Goal: Information Seeking & Learning: Learn about a topic

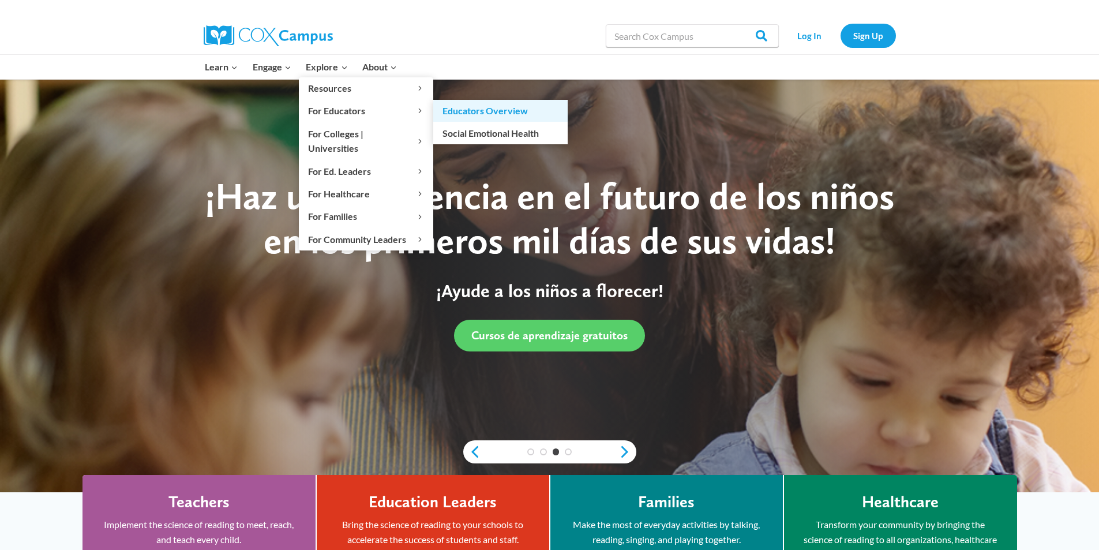
click at [461, 112] on link "Educators Overview" at bounding box center [500, 111] width 134 height 22
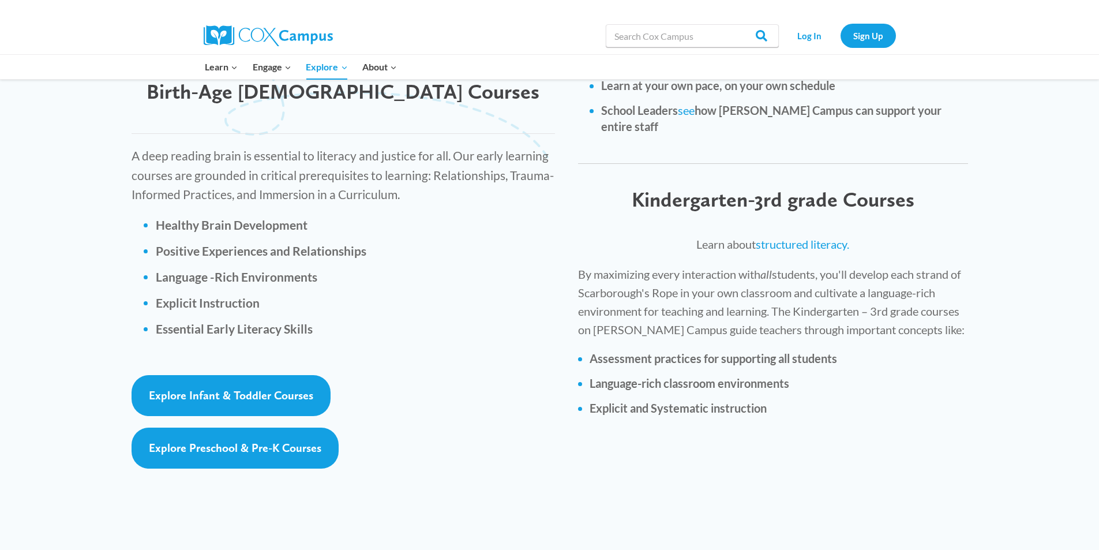
scroll to position [1557, 0]
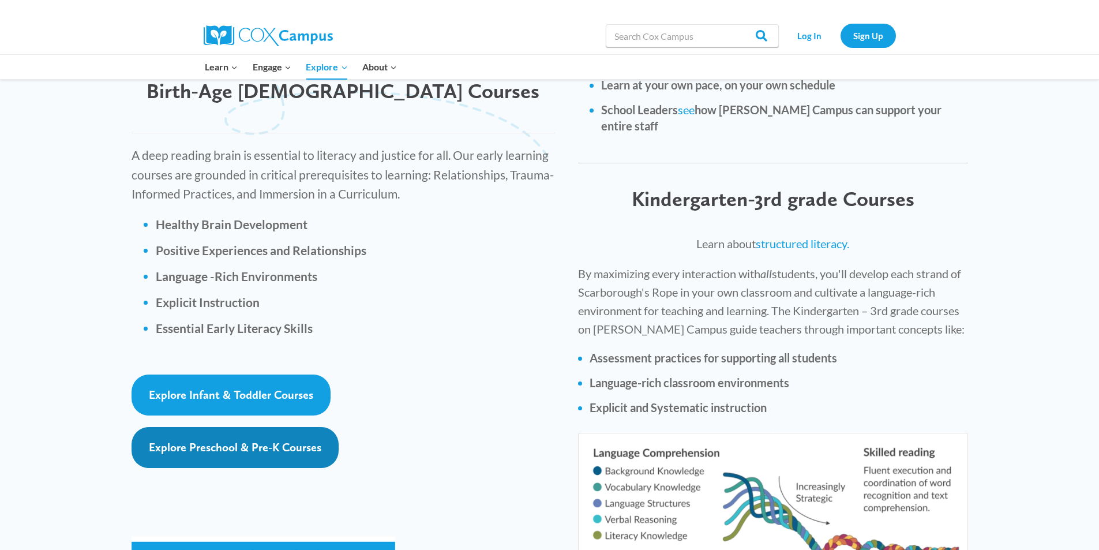
click at [283, 440] on span "Explore Preschool & Pre-K Courses" at bounding box center [235, 447] width 172 height 14
click at [311, 440] on span "Explore Preschool & Pre-K Courses" at bounding box center [235, 447] width 172 height 14
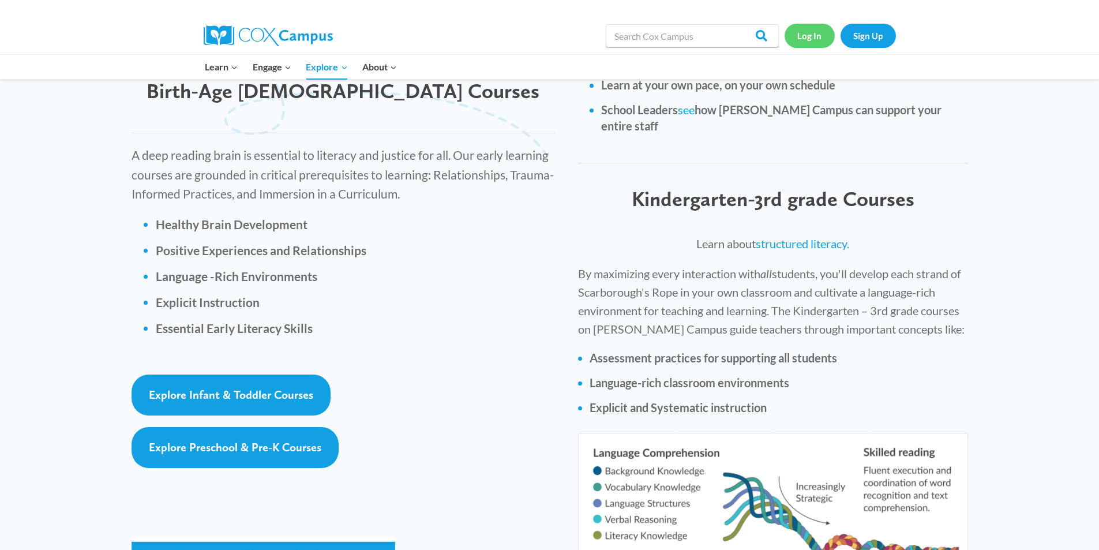
click at [810, 39] on link "Log In" at bounding box center [809, 36] width 50 height 24
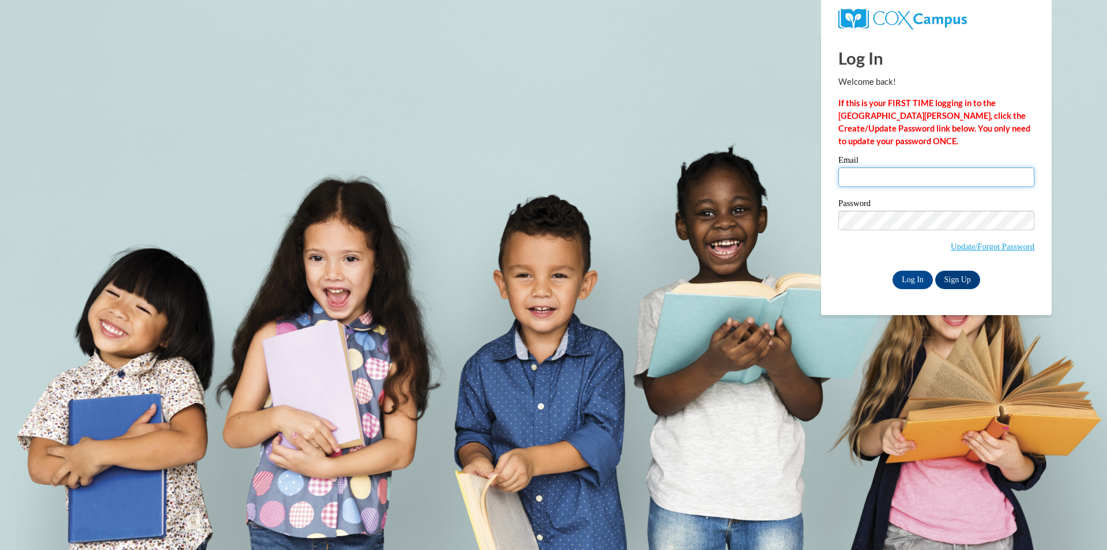
click at [848, 176] on input "Email" at bounding box center [937, 177] width 196 height 20
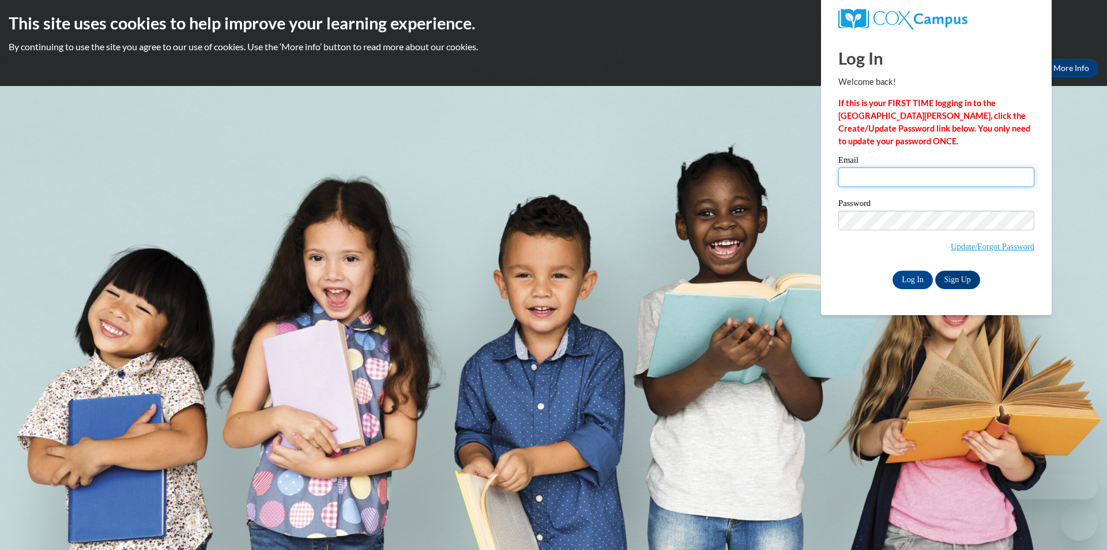
type input "dct1913@gmail.com"
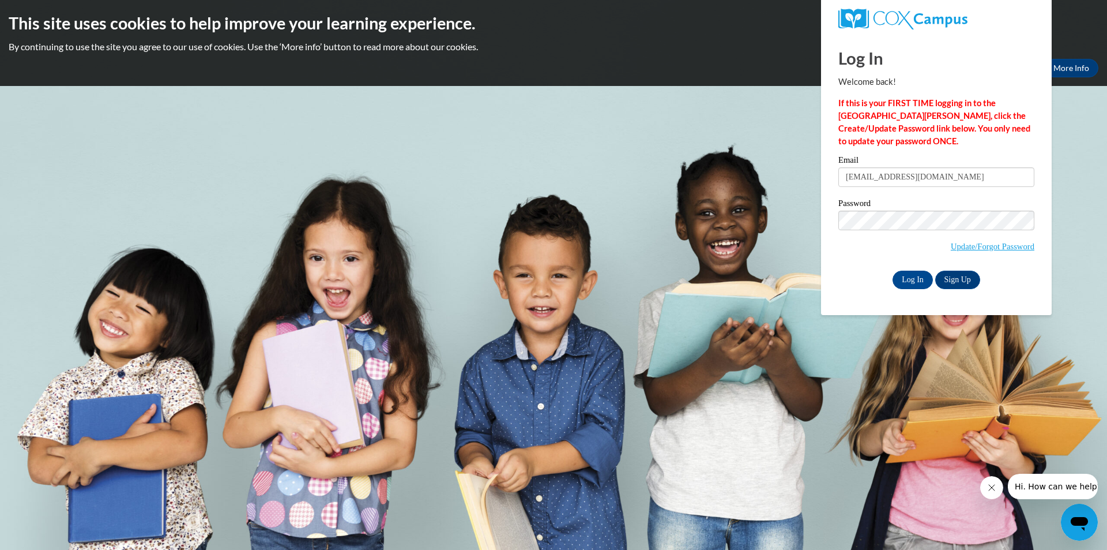
drag, startPoint x: 924, startPoint y: 175, endPoint x: 841, endPoint y: 179, distance: 83.2
click at [841, 179] on input "dct1913@gmail.com" at bounding box center [937, 177] width 196 height 20
click at [839, 262] on div "Password Update/Forgot Password" at bounding box center [937, 233] width 196 height 68
click at [905, 275] on input "Log In" at bounding box center [913, 279] width 40 height 18
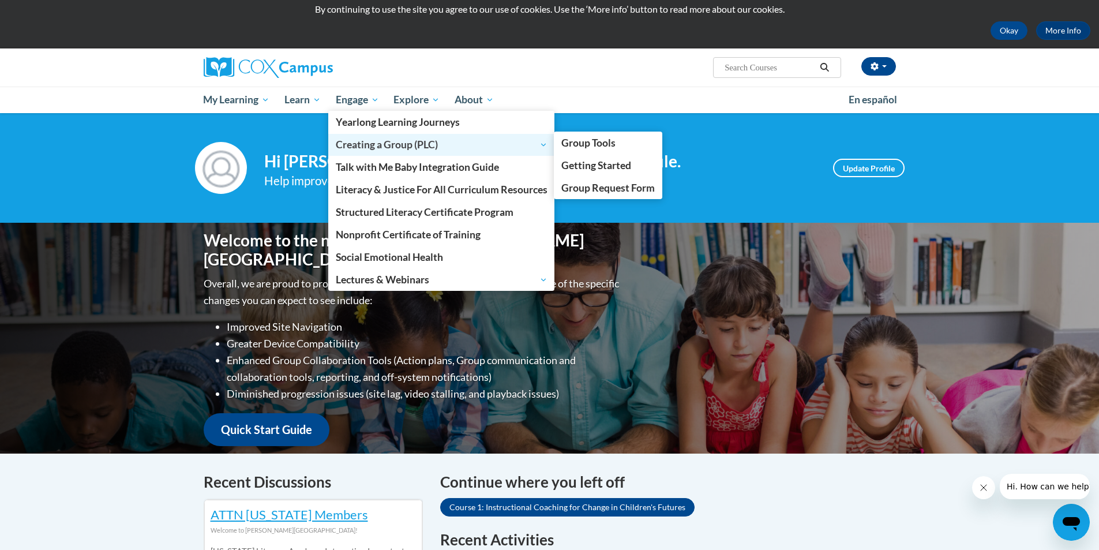
scroll to position [58, 0]
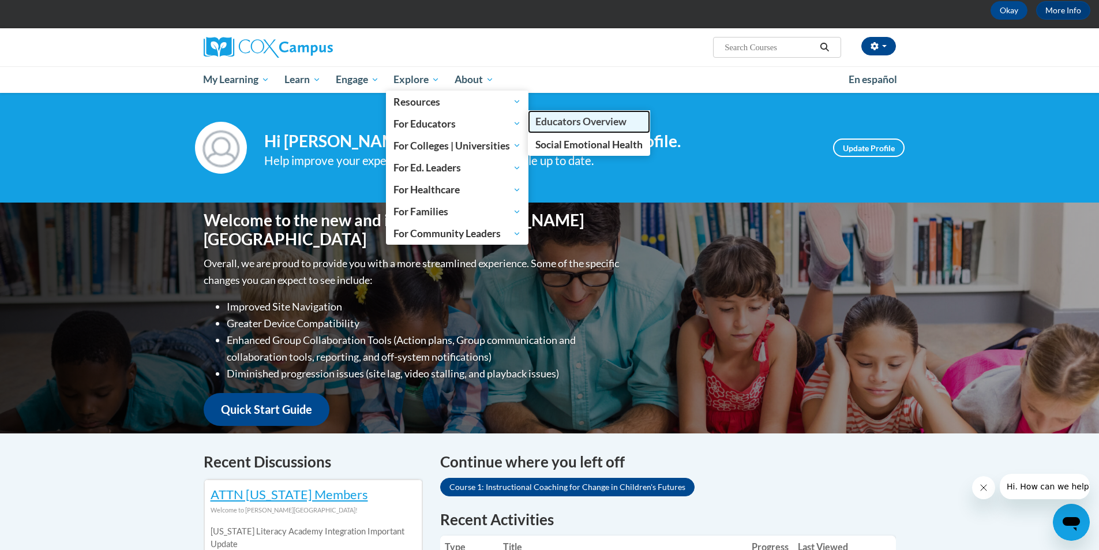
click at [554, 122] on span "Educators Overview" at bounding box center [580, 121] width 91 height 12
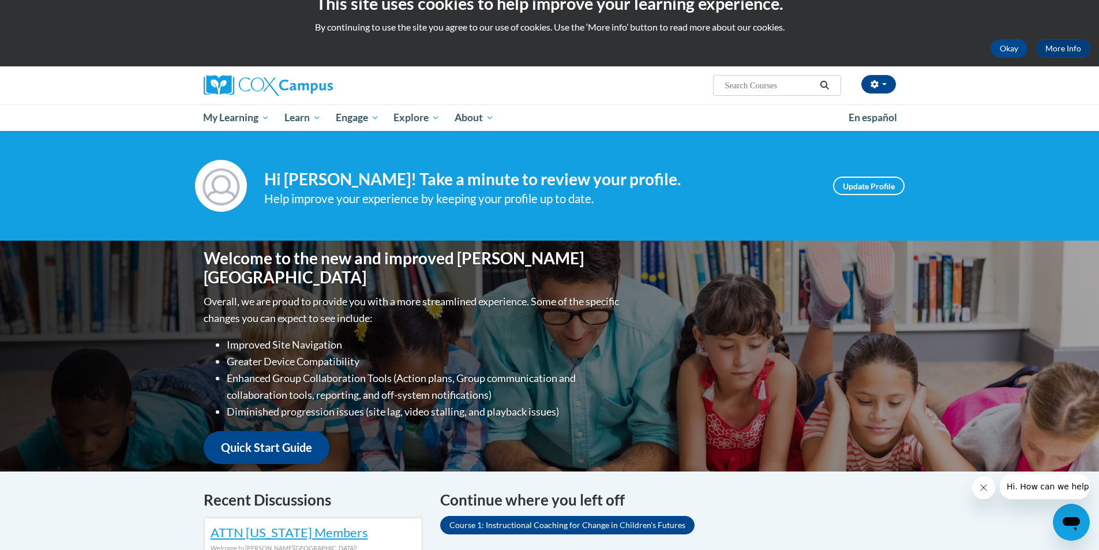
scroll to position [0, 0]
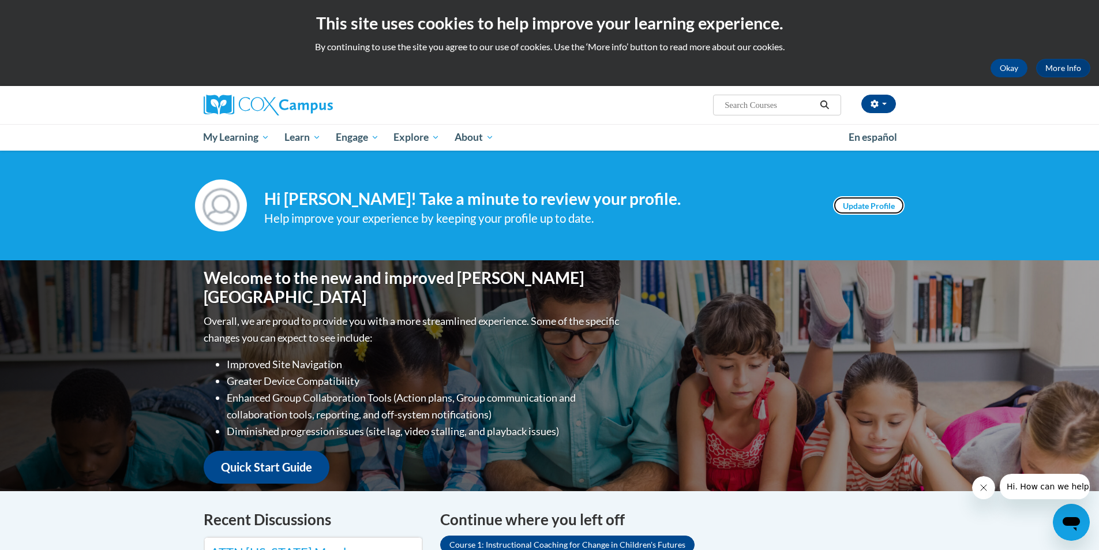
click at [844, 208] on link "Update Profile" at bounding box center [869, 205] width 72 height 18
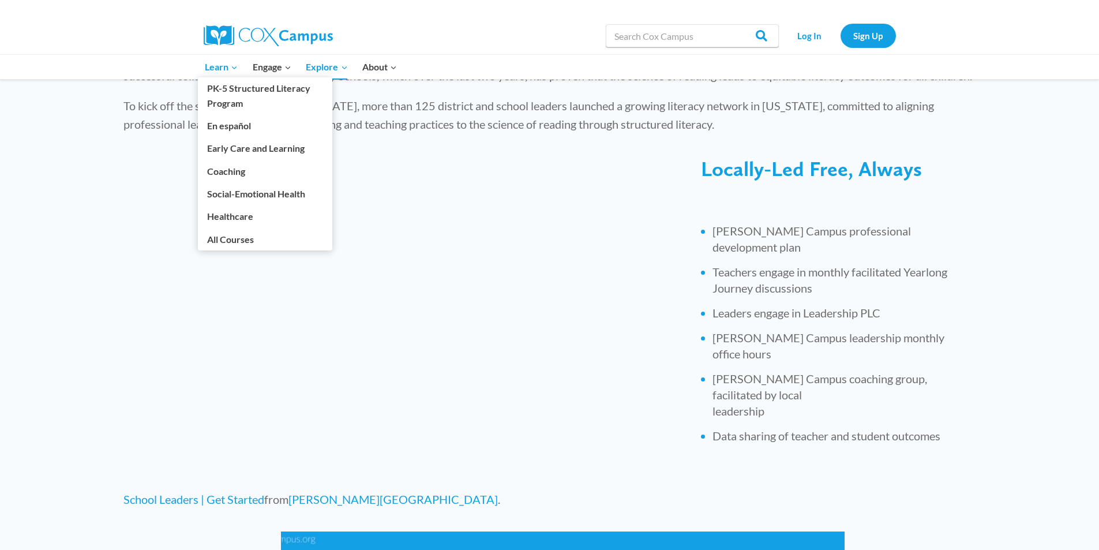
scroll to position [231, 0]
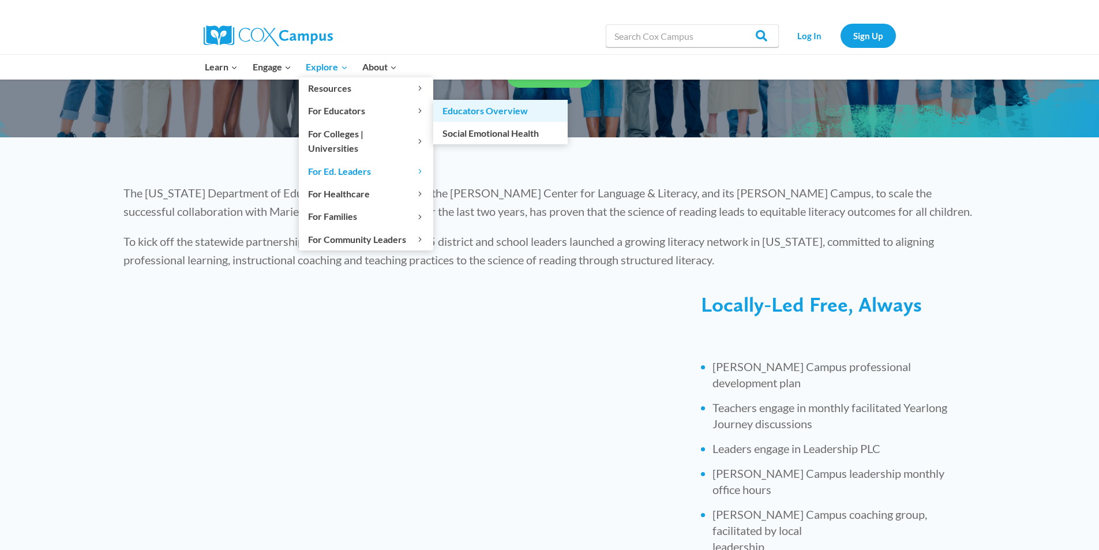
click at [452, 110] on link "Educators Overview" at bounding box center [500, 111] width 134 height 22
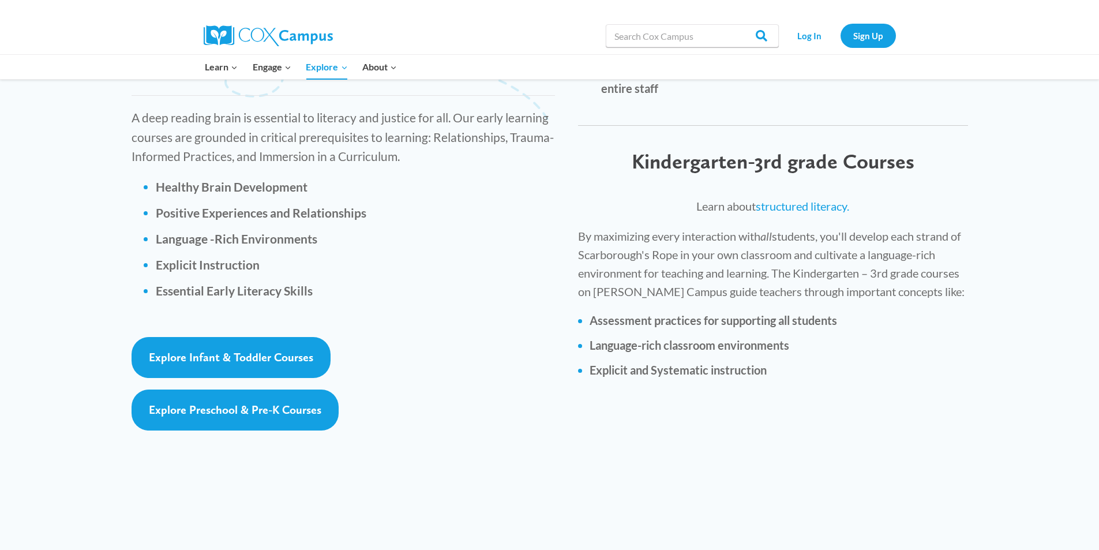
scroll to position [1615, 0]
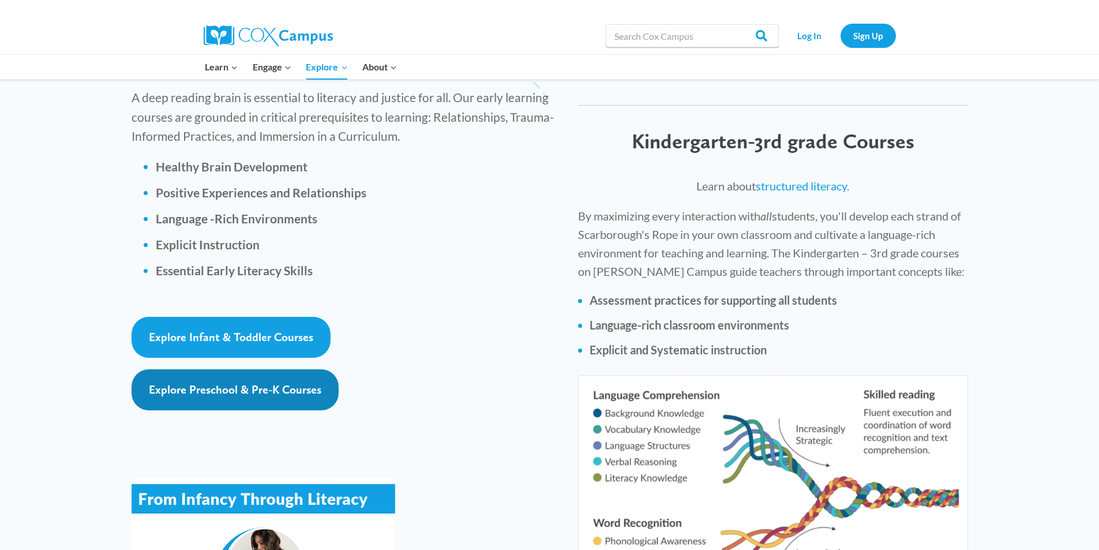
click at [290, 382] on span "Explore Preschool & Pre-K Courses" at bounding box center [235, 389] width 172 height 14
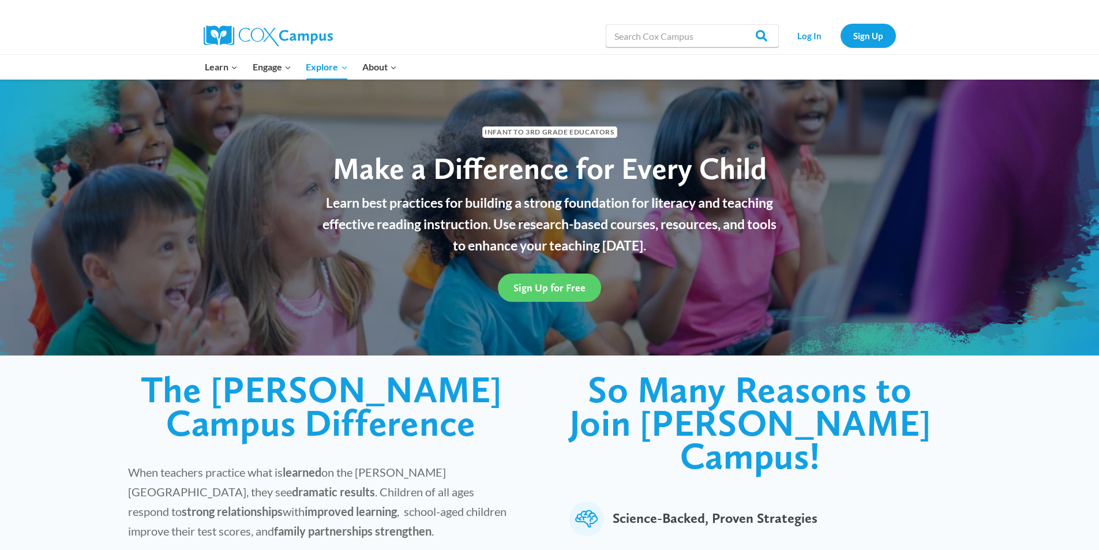
scroll to position [0, 0]
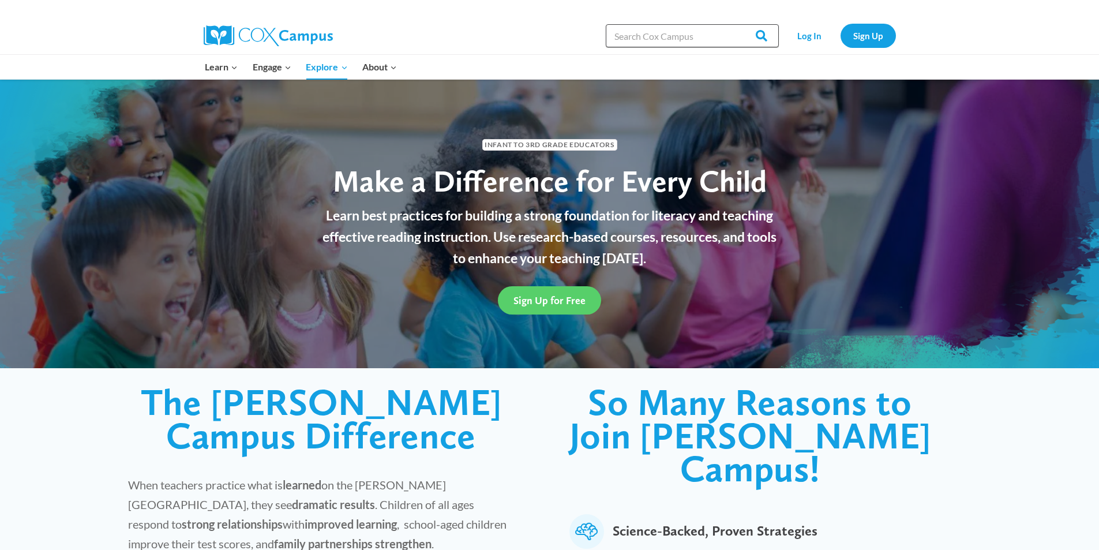
click at [626, 43] on input "Search in [URL][DOMAIN_NAME]" at bounding box center [692, 35] width 173 height 23
type input "meaningful conversations"
click at [734, 24] on input "Search" at bounding box center [756, 35] width 45 height 23
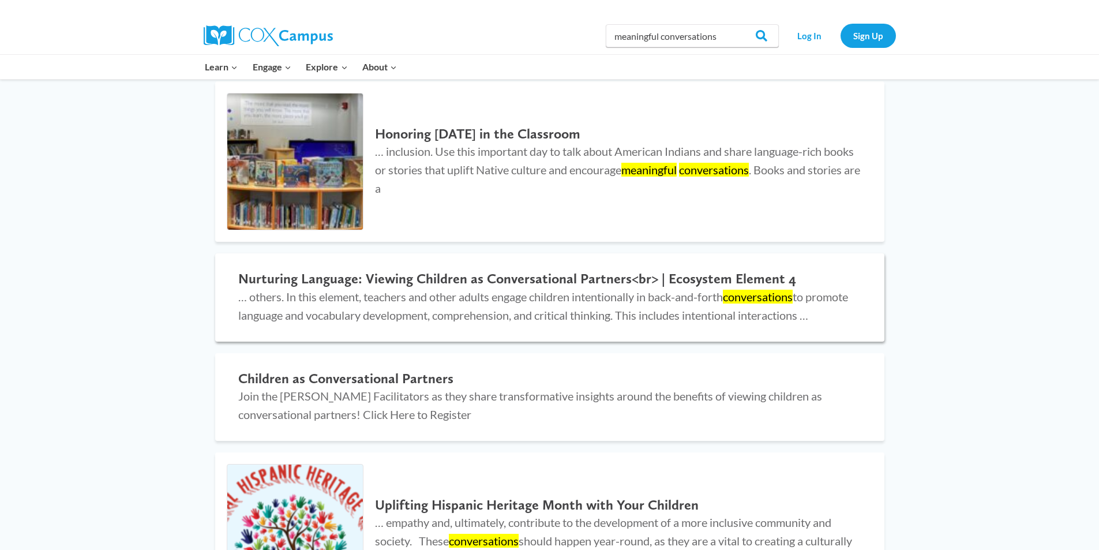
scroll to position [519, 0]
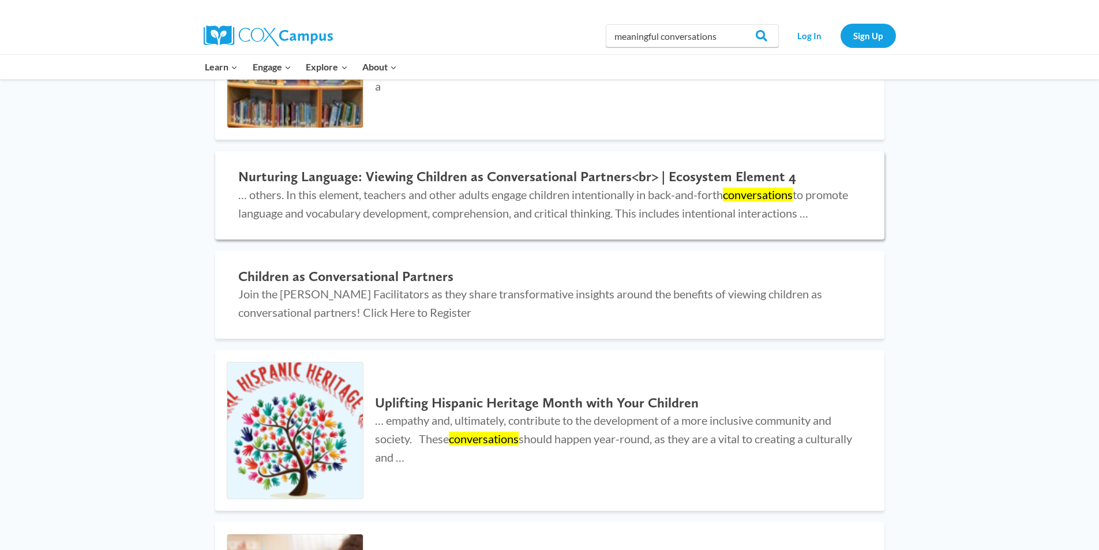
click at [509, 175] on h2 "Nurturing Language: Viewing Children as Conversational Partners<br> | Ecosystem…" at bounding box center [549, 176] width 623 height 17
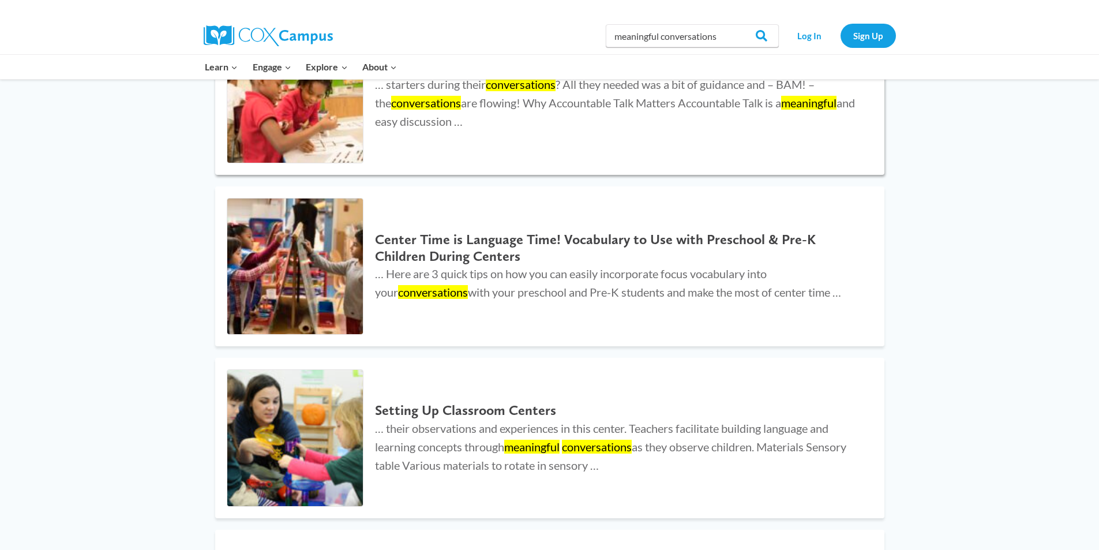
scroll to position [2076, 0]
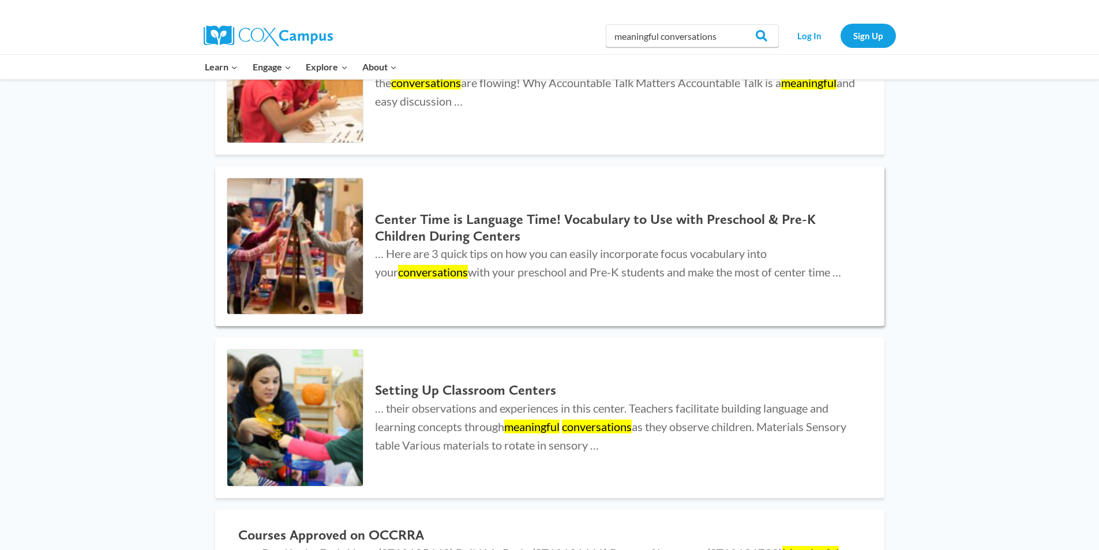
click at [484, 245] on h2 "Center Time is Language Time! Vocabulary to Use with Preschool & Pre-K Children…" at bounding box center [618, 227] width 486 height 33
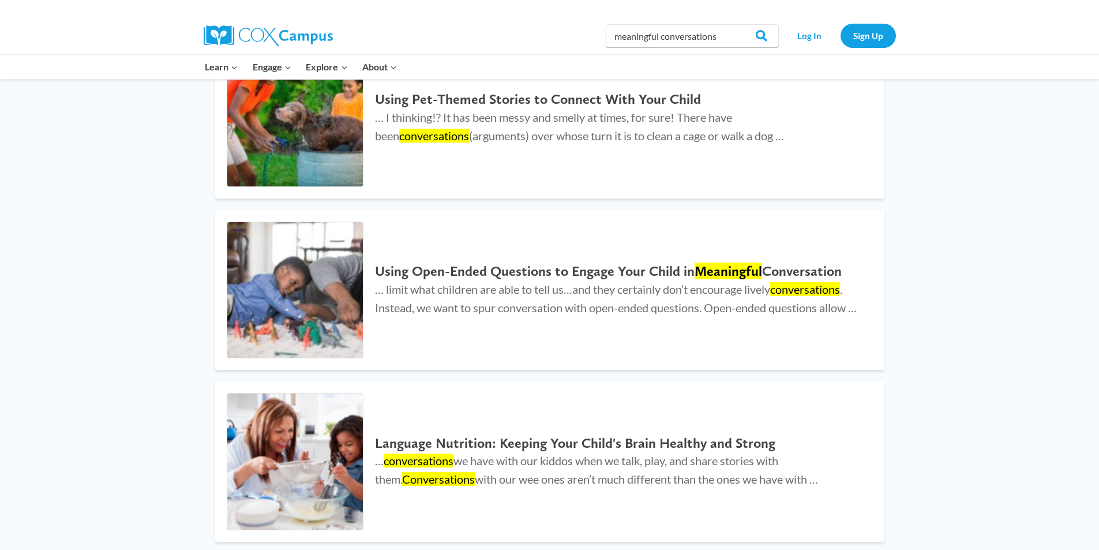
scroll to position [1326, 0]
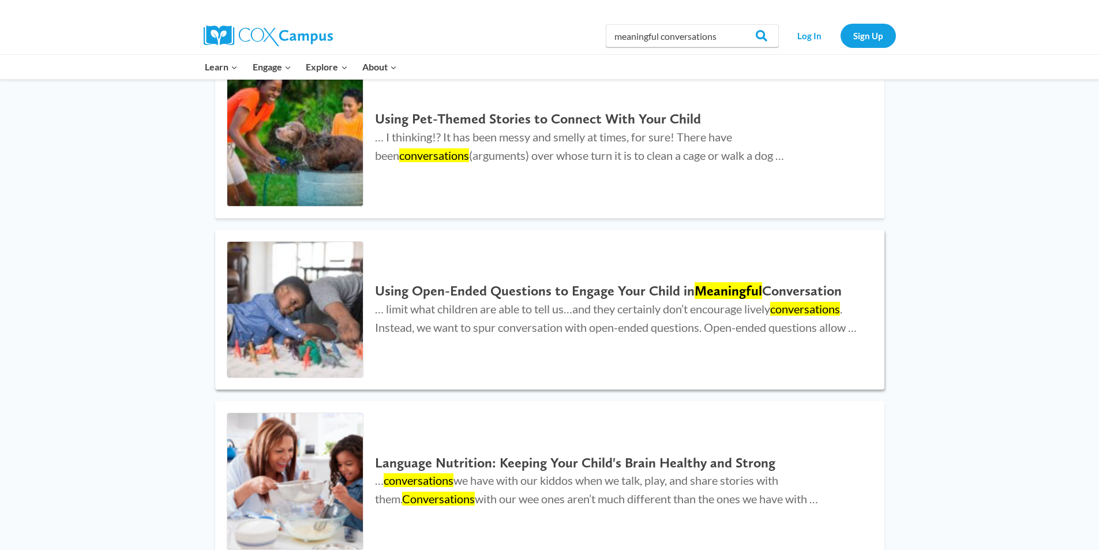
click at [522, 299] on h2 "Using Open-Ended Questions to Engage Your Child in Meaningful Conversation" at bounding box center [618, 291] width 486 height 17
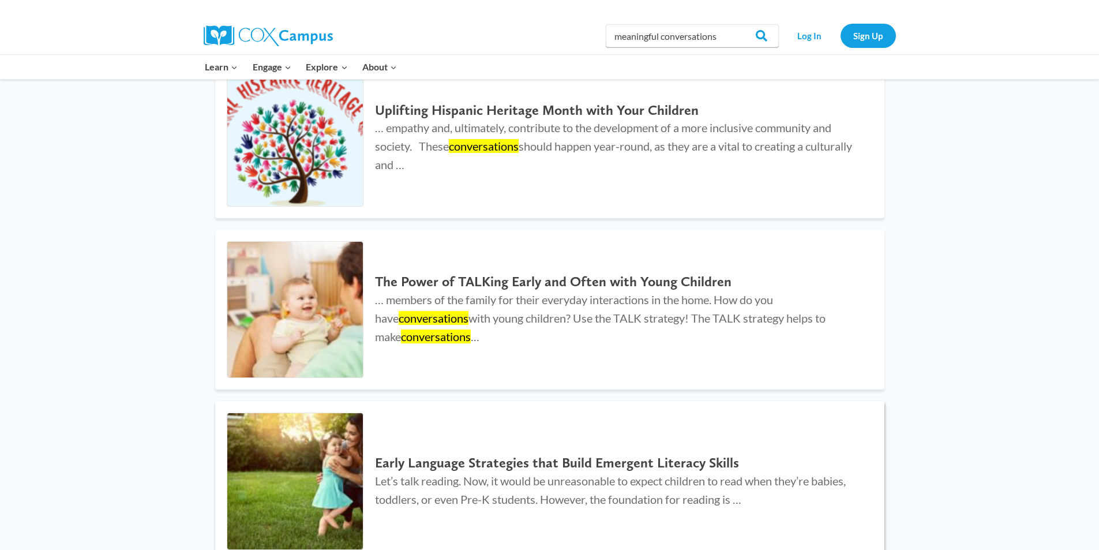
scroll to position [807, 0]
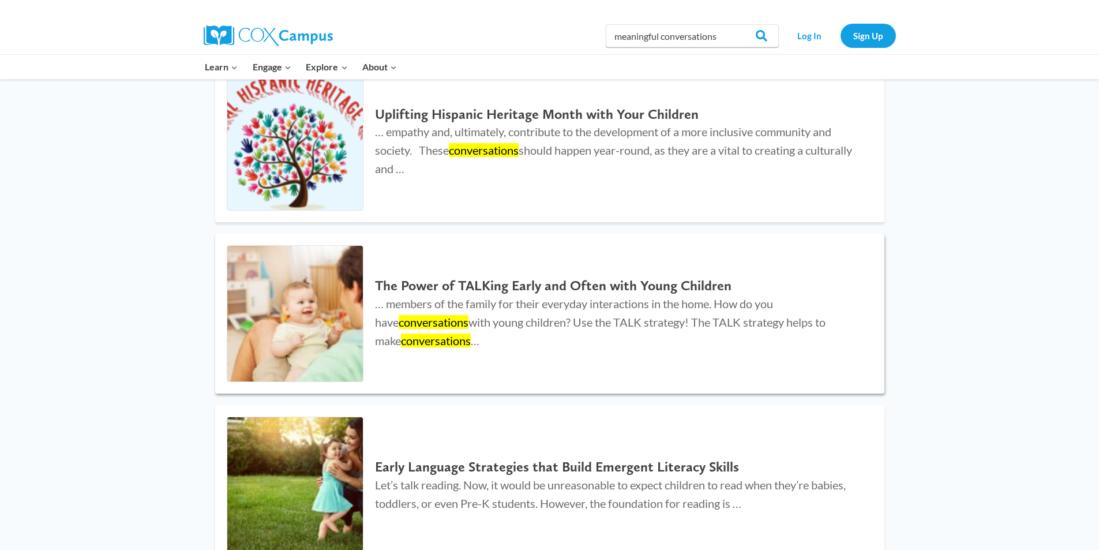
click at [512, 294] on h2 "The Power of TALKing Early and Often with Young Children" at bounding box center [618, 285] width 486 height 17
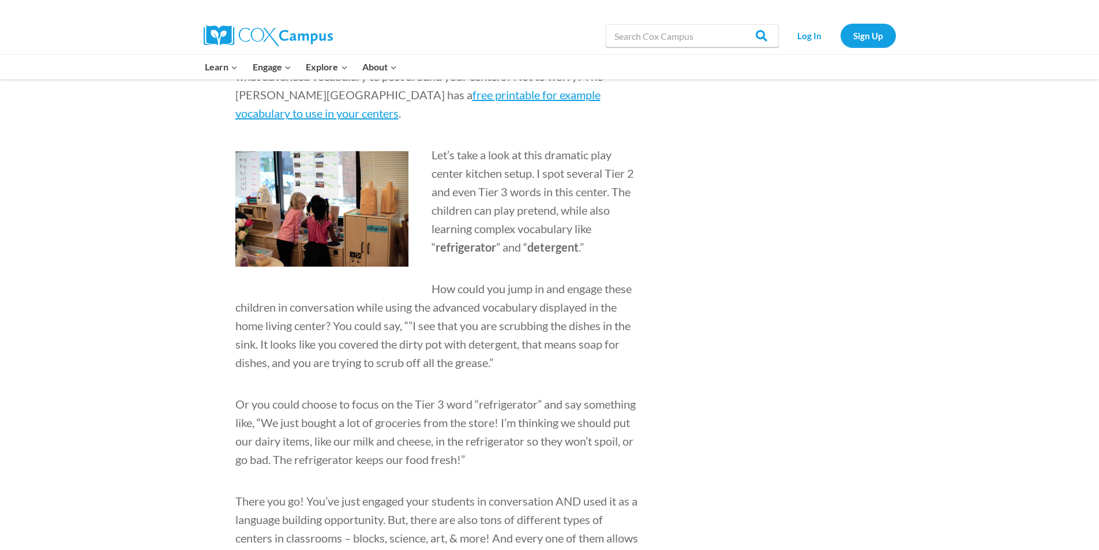
scroll to position [1500, 0]
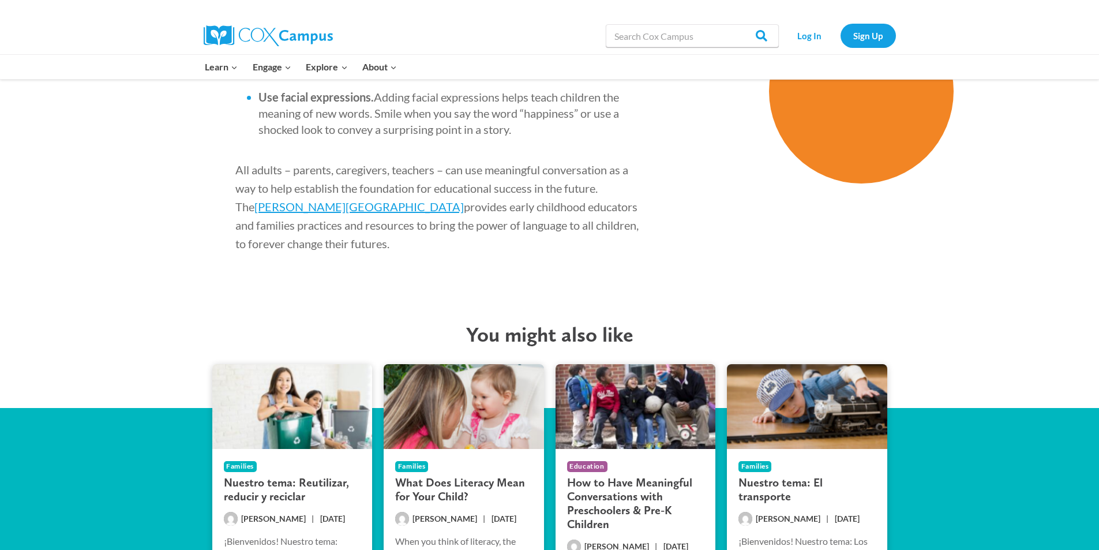
scroll to position [2076, 0]
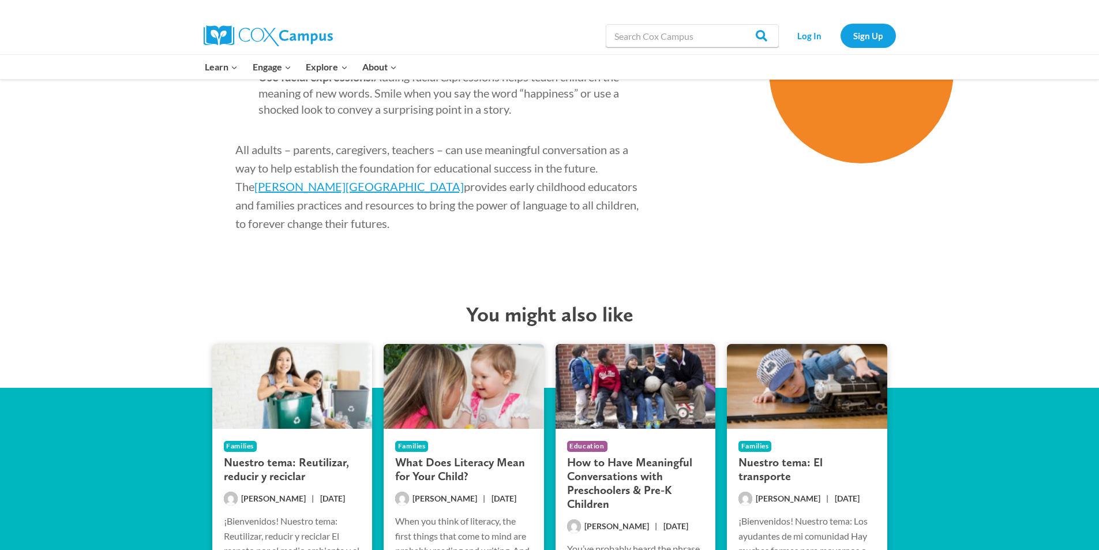
click at [598, 475] on h3 "How to Have Meaningful Conversations with Preschoolers & Pre-K Children" at bounding box center [635, 482] width 137 height 55
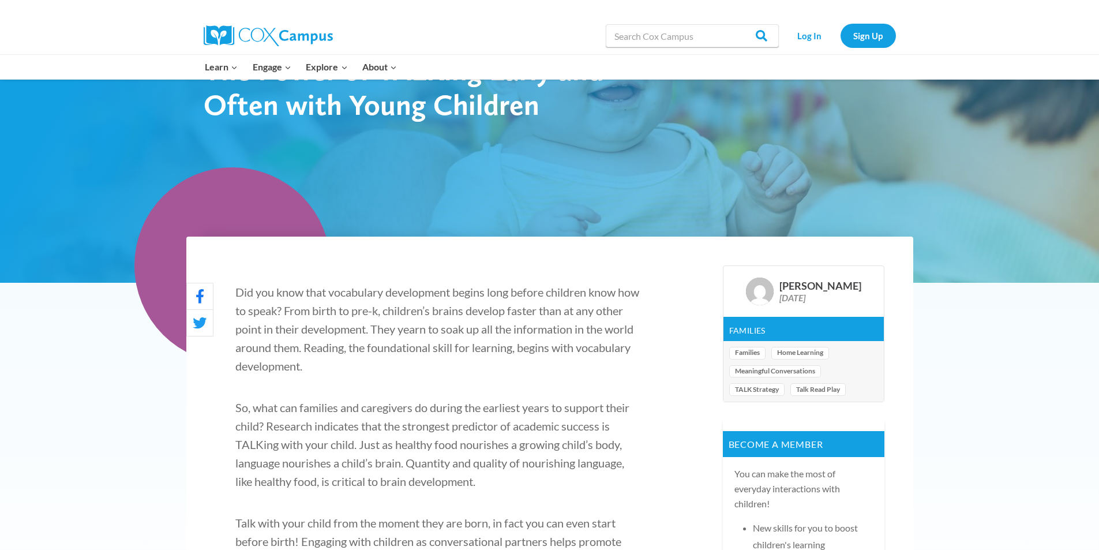
scroll to position [0, 0]
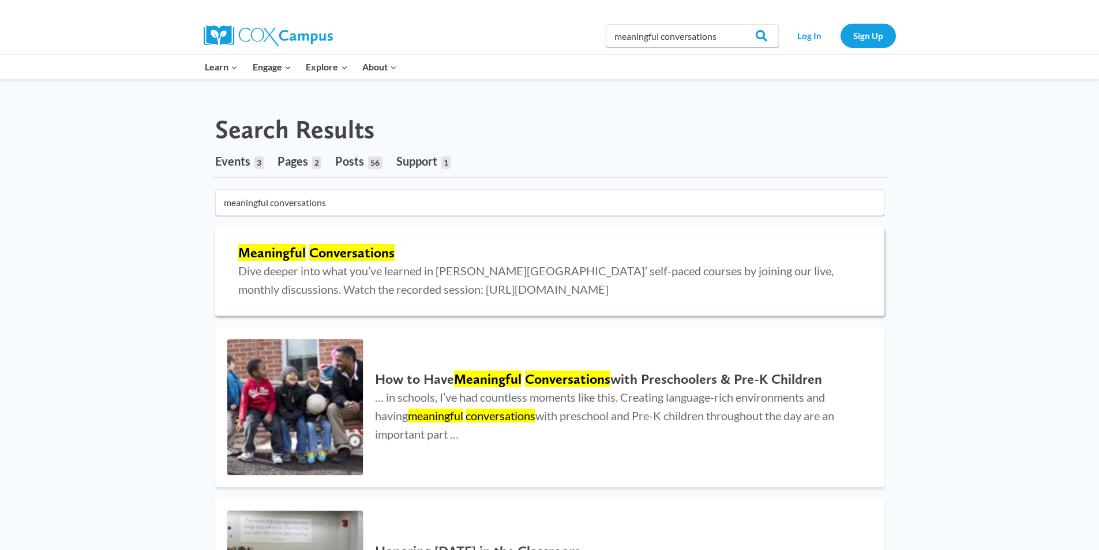
click at [359, 251] on mark "Conversations" at bounding box center [351, 252] width 85 height 17
click at [491, 371] on mark "Meaningful" at bounding box center [487, 378] width 67 height 17
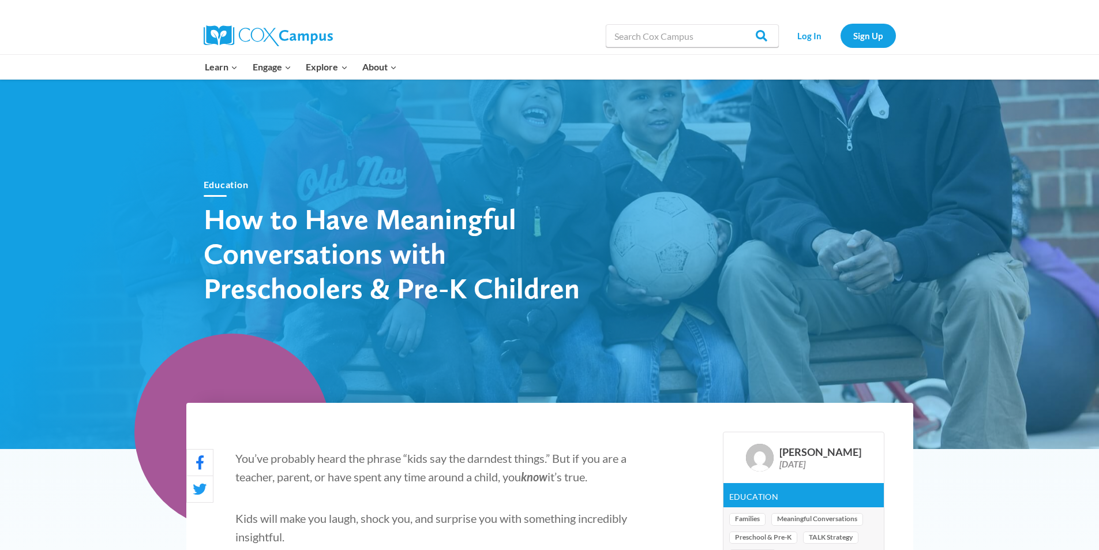
click at [623, 306] on div "Education How to Have Meaningful Conversations with Preschoolers & Pre-K Childr…" at bounding box center [549, 241] width 727 height 231
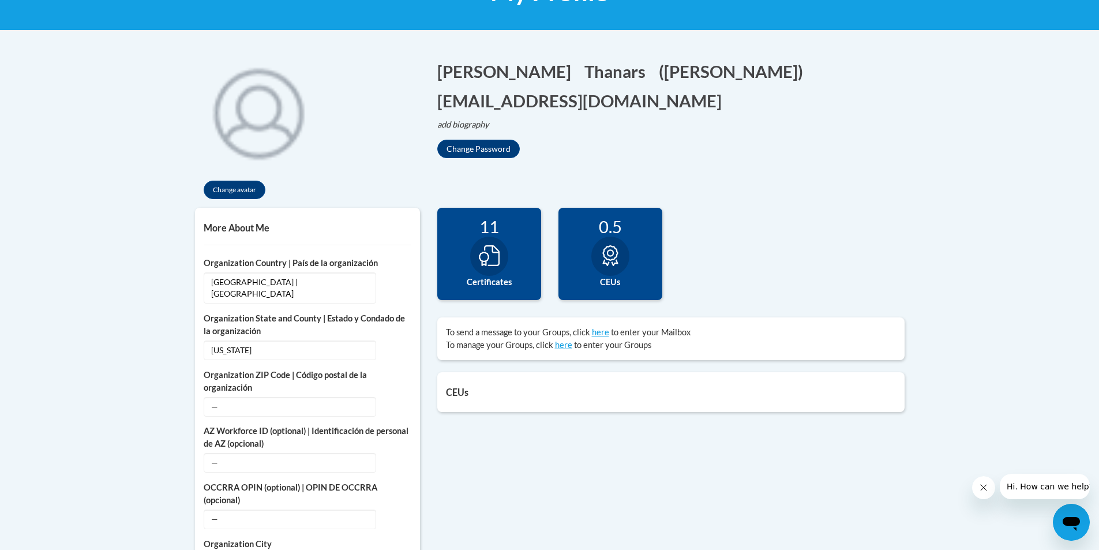
scroll to position [231, 0]
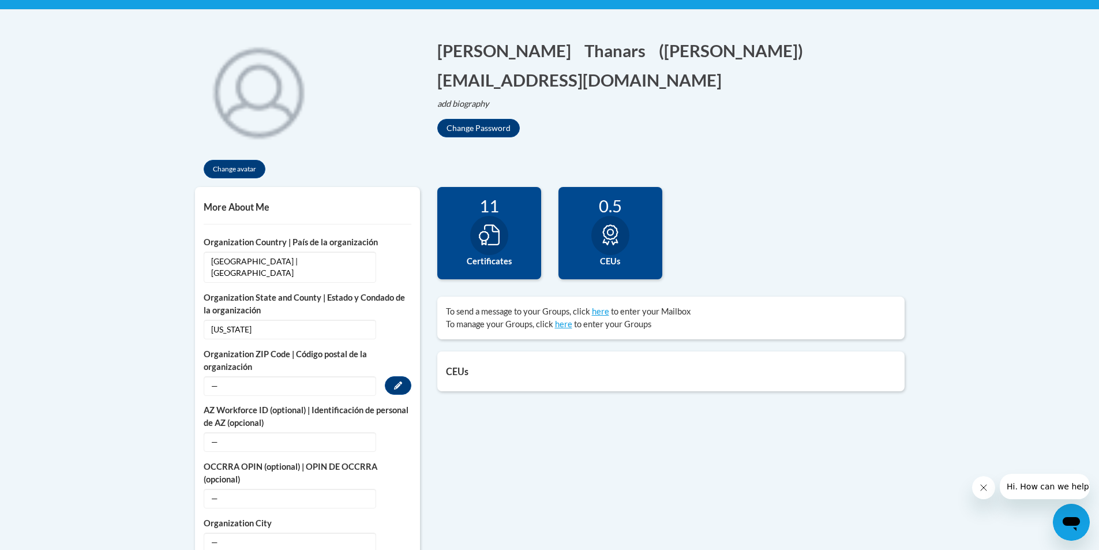
click at [229, 376] on span "—" at bounding box center [290, 386] width 172 height 20
click at [403, 377] on button "Edit" at bounding box center [398, 385] width 27 height 18
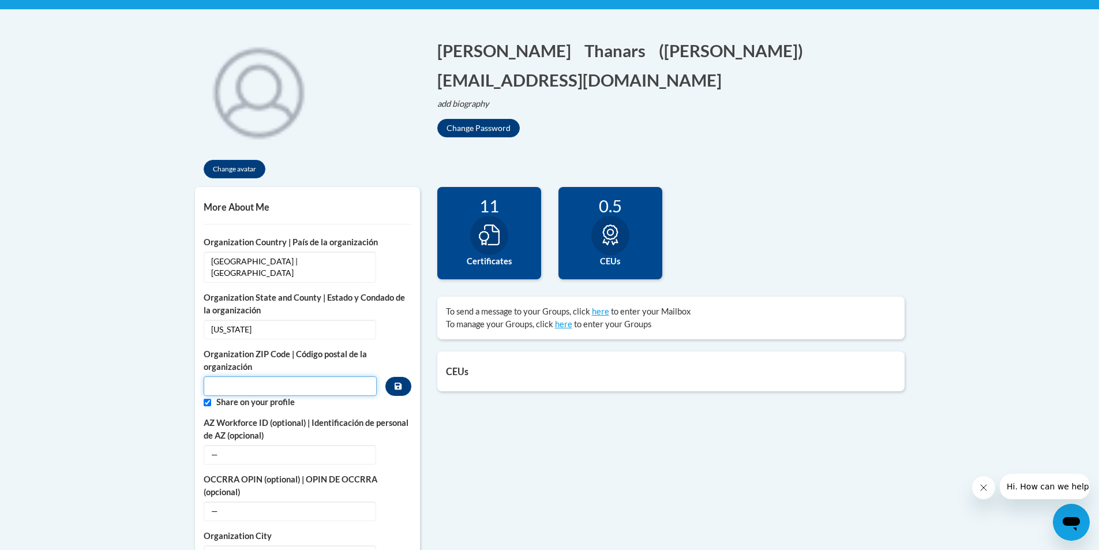
click at [262, 377] on input "Metadata input" at bounding box center [291, 386] width 174 height 20
type input "39466"
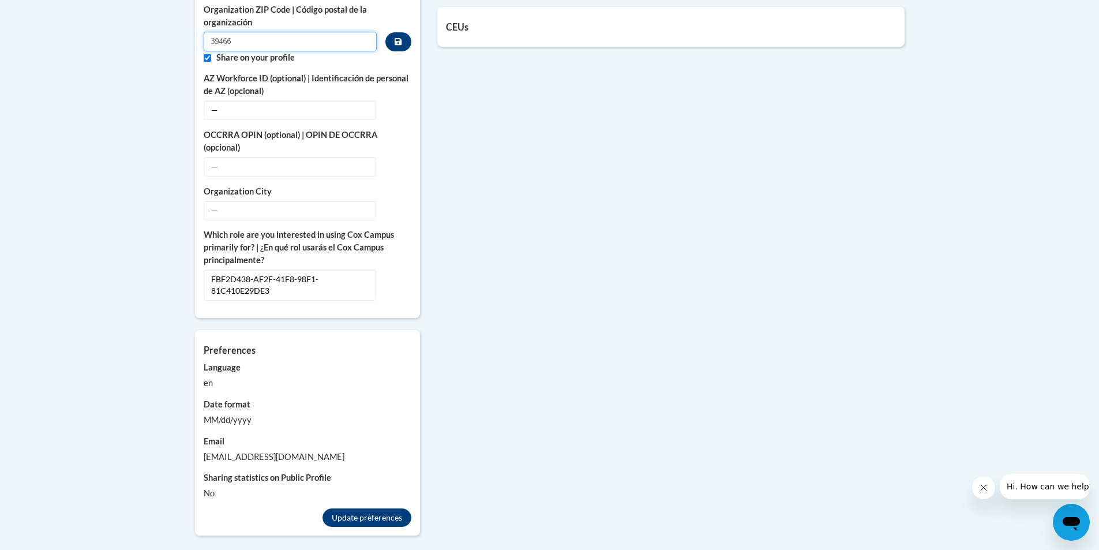
scroll to position [577, 0]
click at [361, 506] on button "Update preferences" at bounding box center [366, 515] width 89 height 18
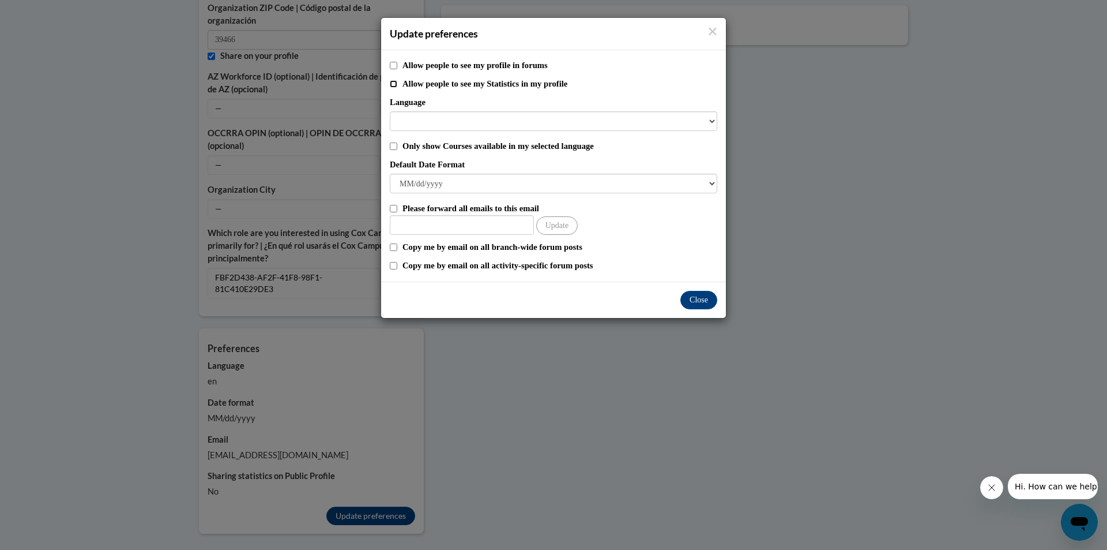
click at [394, 85] on input "Allow people to see my Statistics in my profile" at bounding box center [393, 83] width 7 height 7
checkbox input "true"
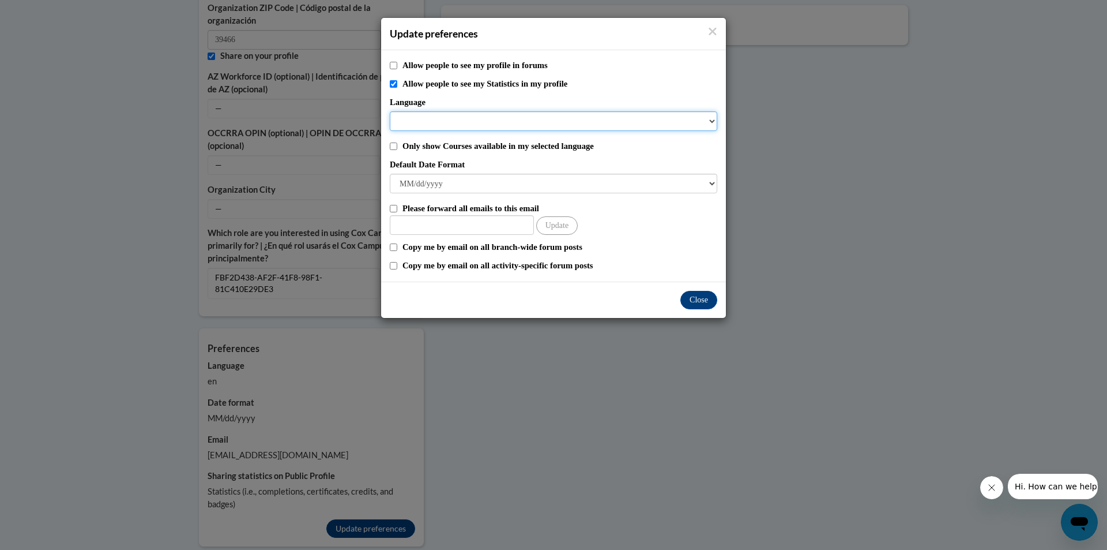
click at [681, 123] on select "Language" at bounding box center [554, 121] width 328 height 20
click at [636, 122] on select "Language" at bounding box center [554, 121] width 328 height 20
click at [697, 300] on button "Close" at bounding box center [699, 300] width 37 height 18
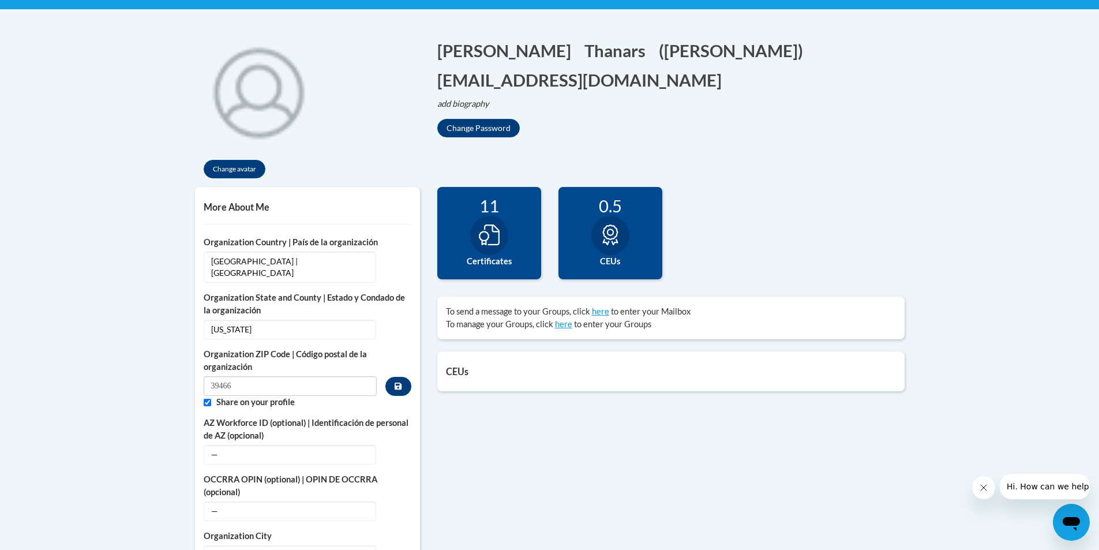
scroll to position [0, 0]
